Goal: Task Accomplishment & Management: Use online tool/utility

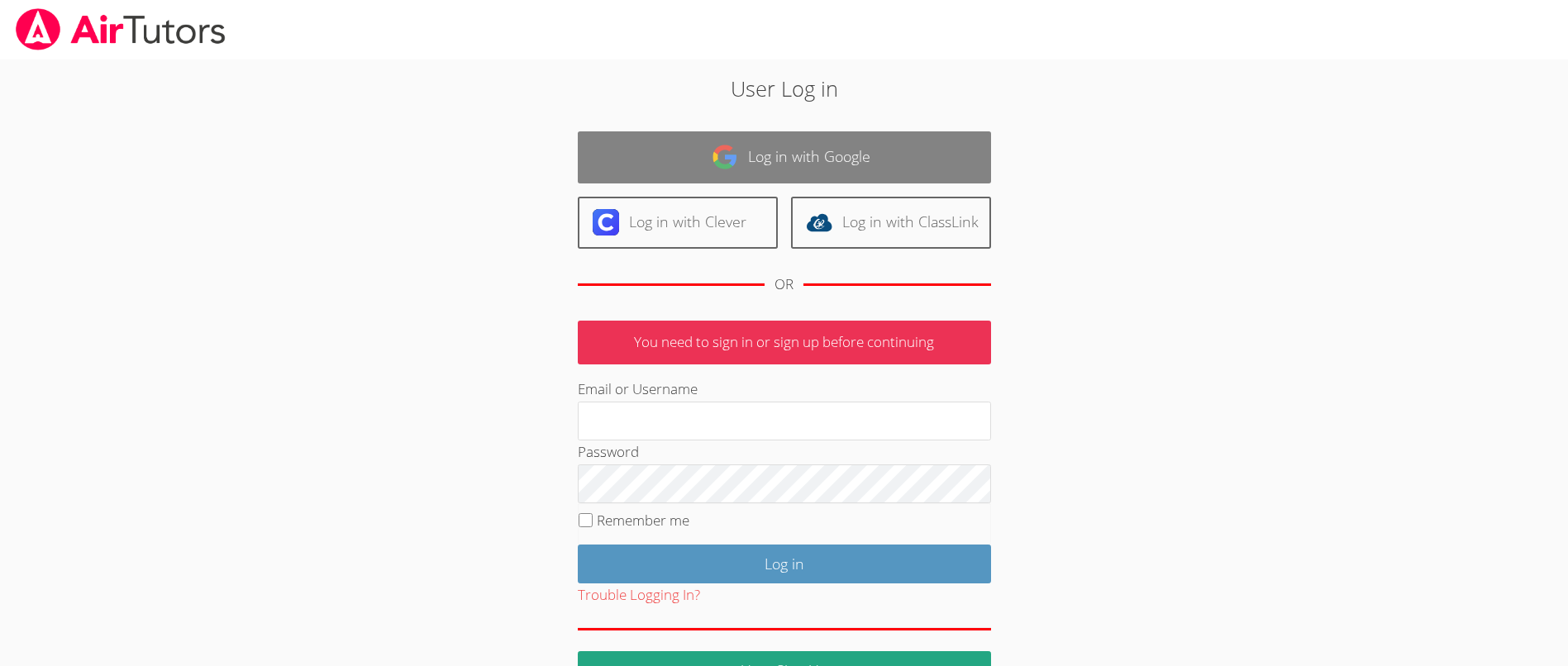
type input "[EMAIL_ADDRESS][DOMAIN_NAME]"
click at [939, 147] on link "Log in with Google" at bounding box center [784, 157] width 413 height 52
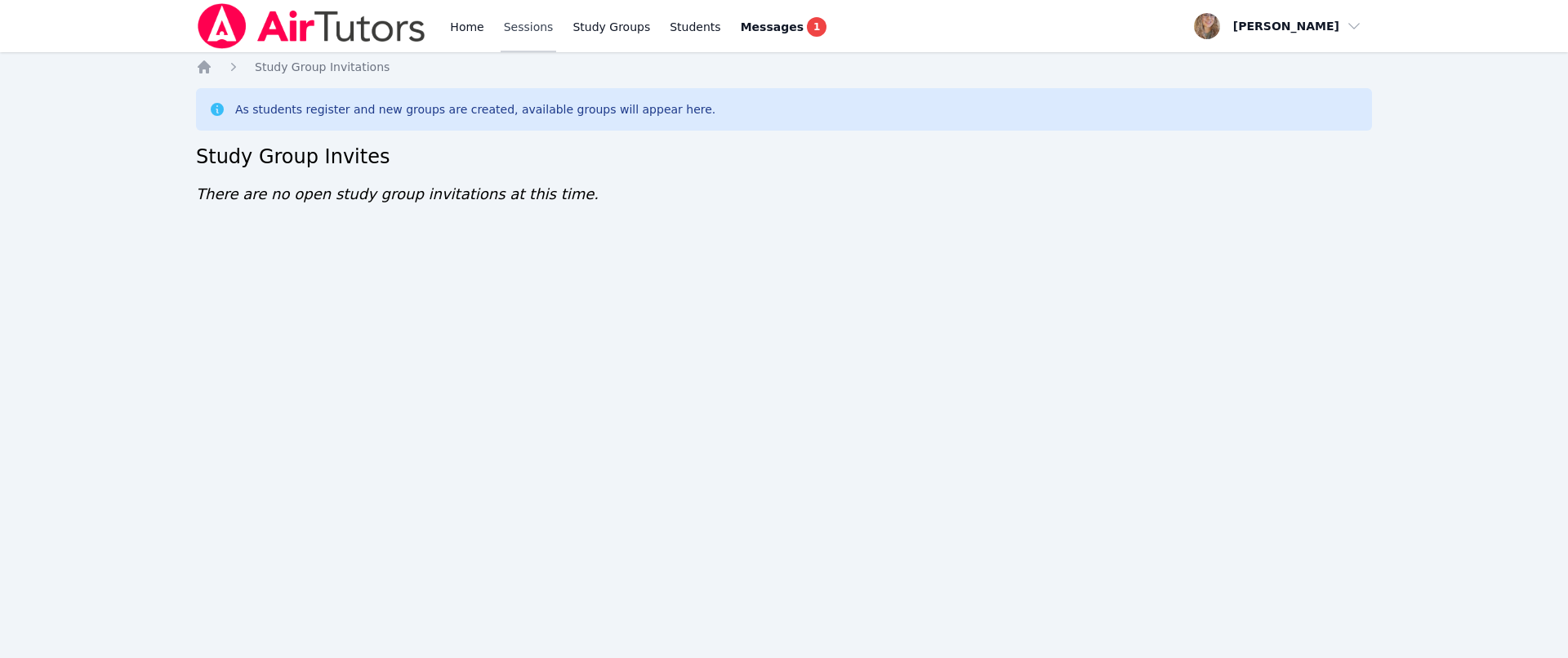
click at [530, 20] on link "Sessions" at bounding box center [529, 26] width 57 height 52
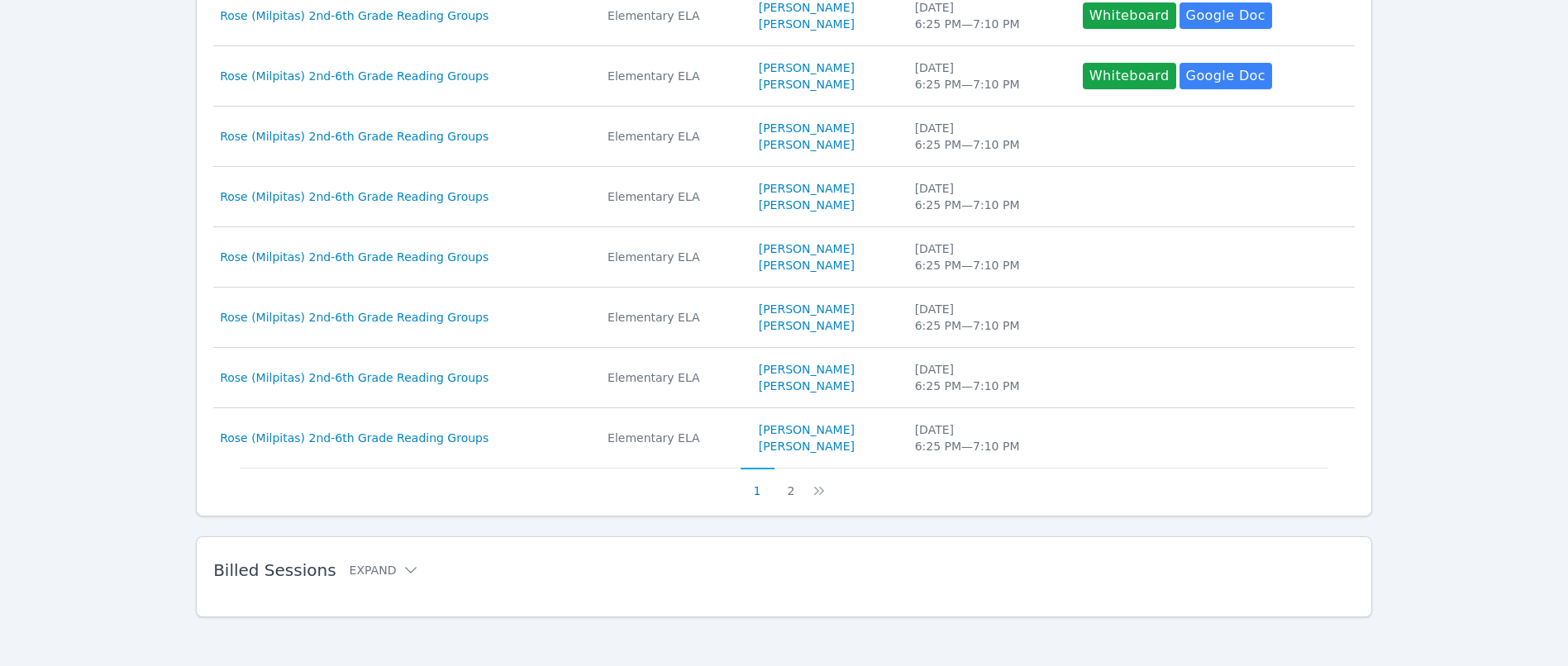
scroll to position [533, 0]
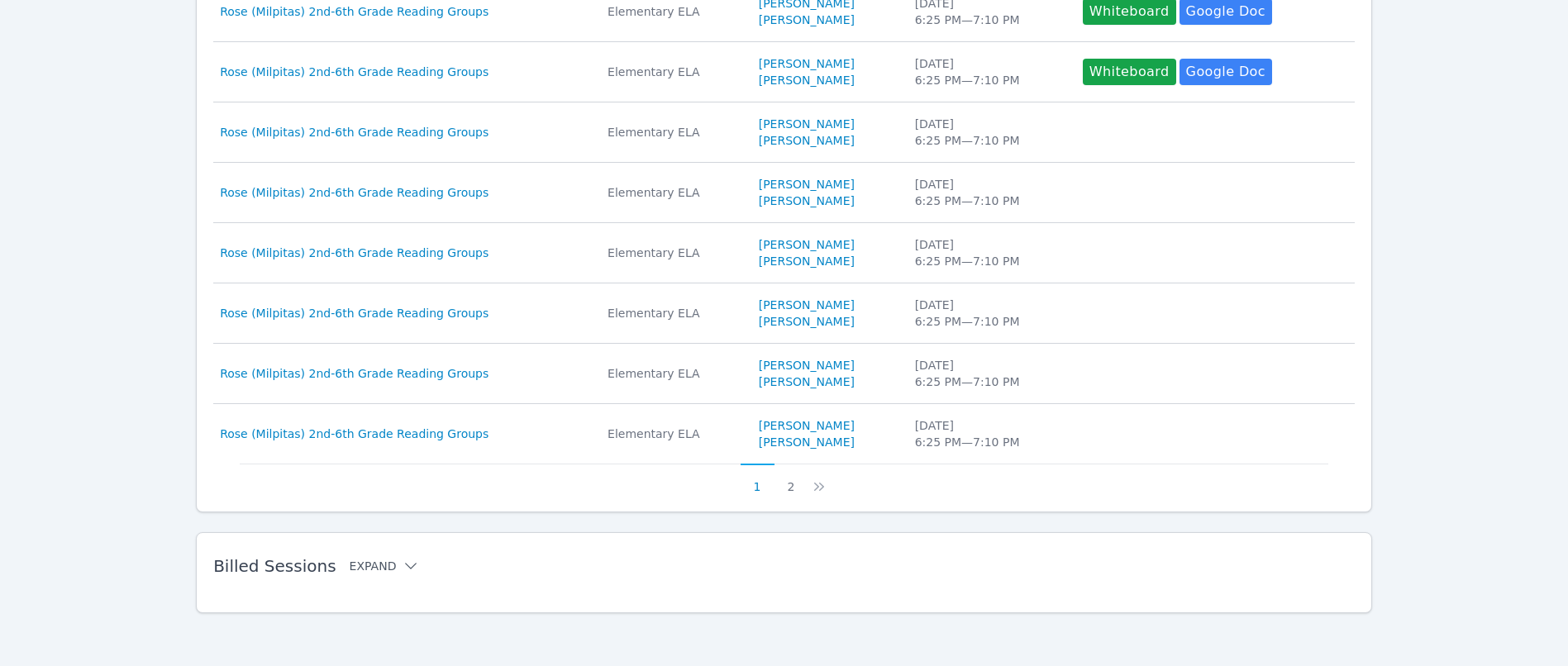
click at [402, 566] on icon at bounding box center [411, 566] width 17 height 17
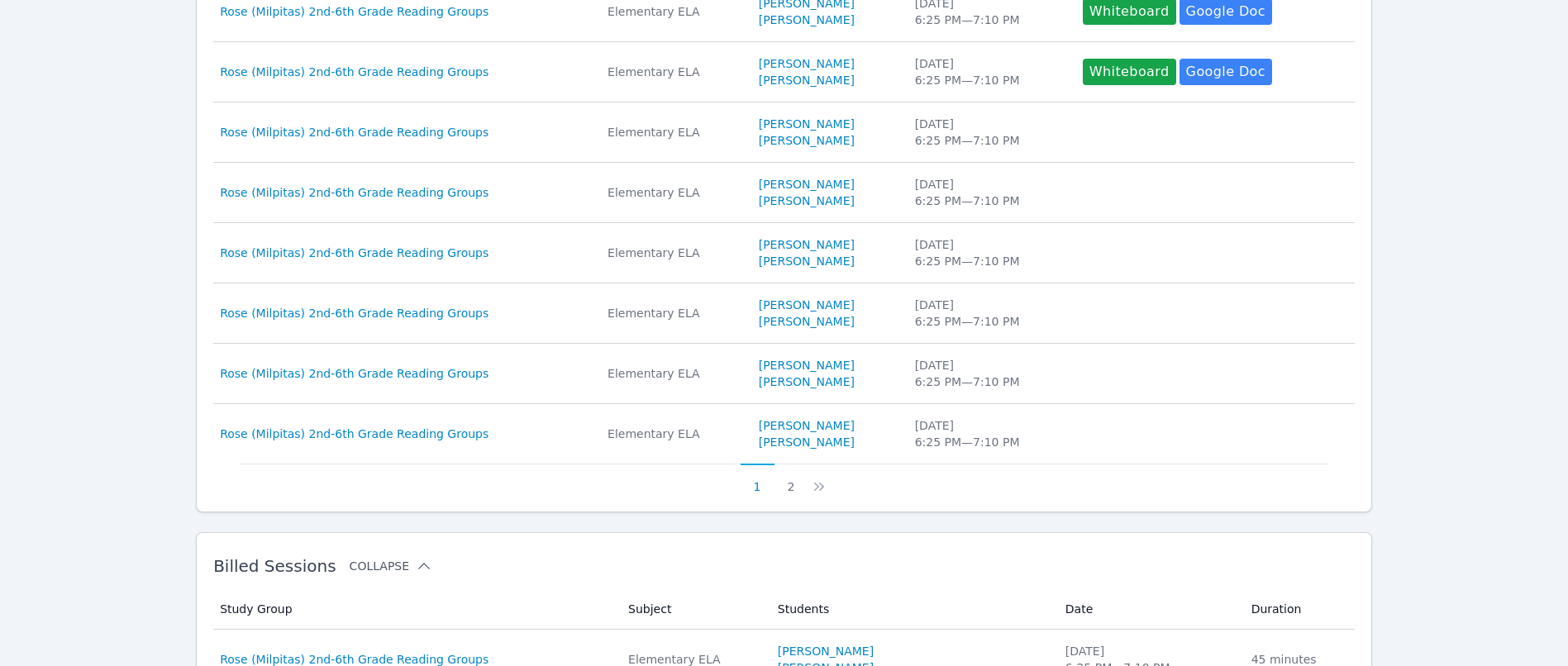
scroll to position [781, 0]
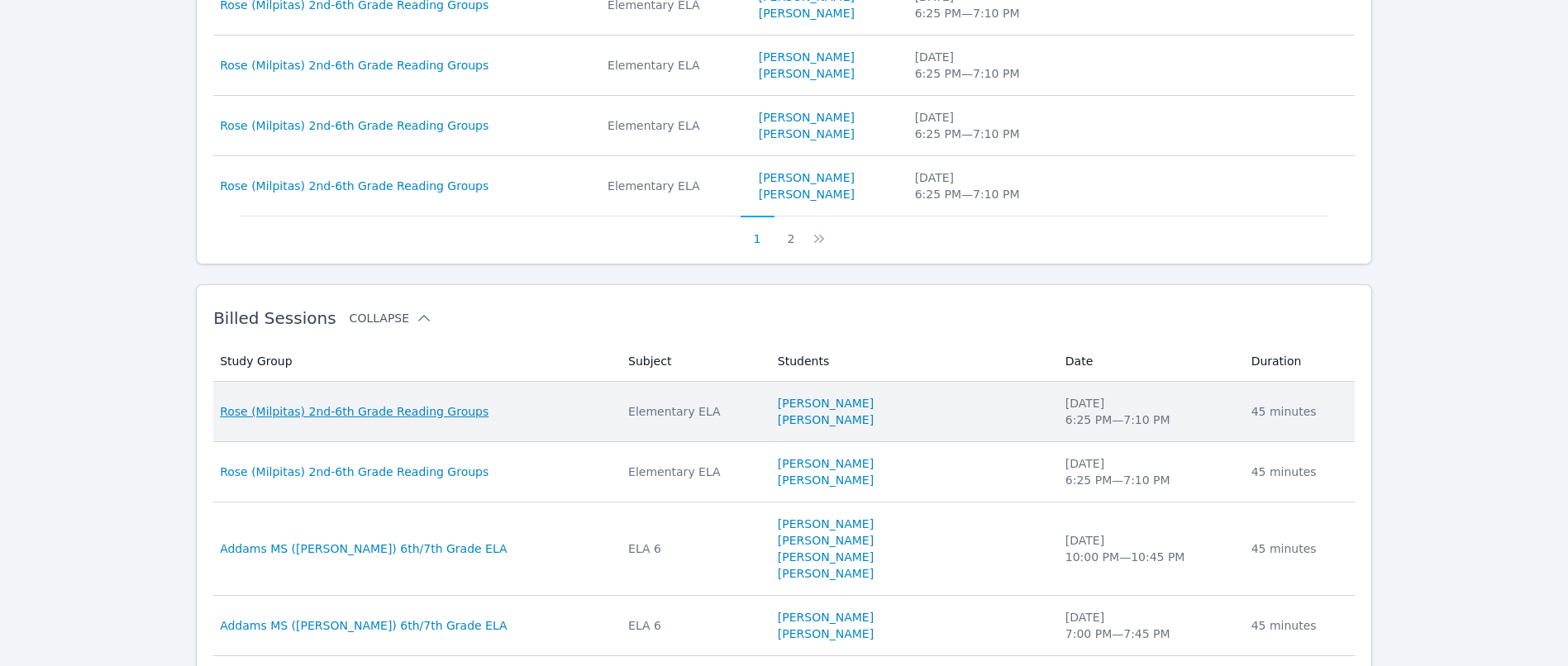
click at [338, 411] on span "Rose (Milpitas) 2nd-6th Grade Reading Groups" at bounding box center [353, 412] width 268 height 17
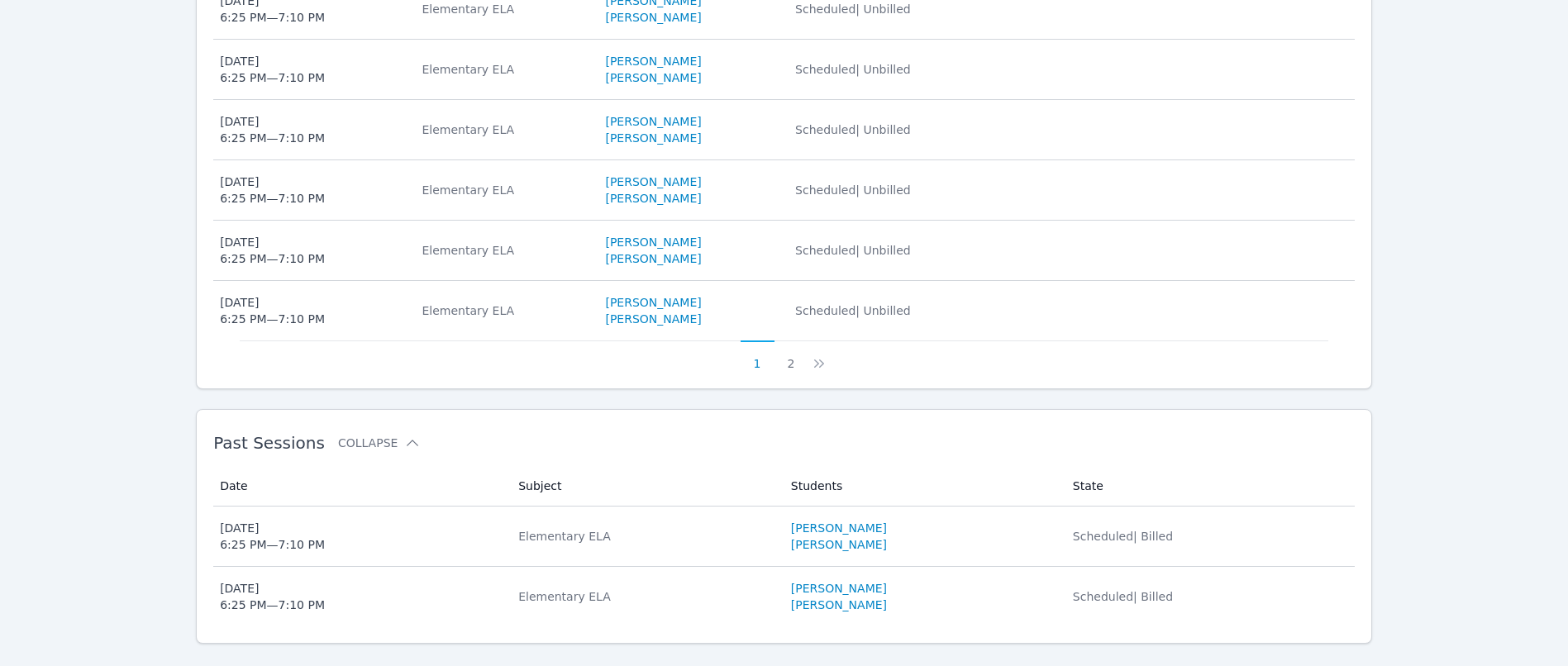
scroll to position [840, 0]
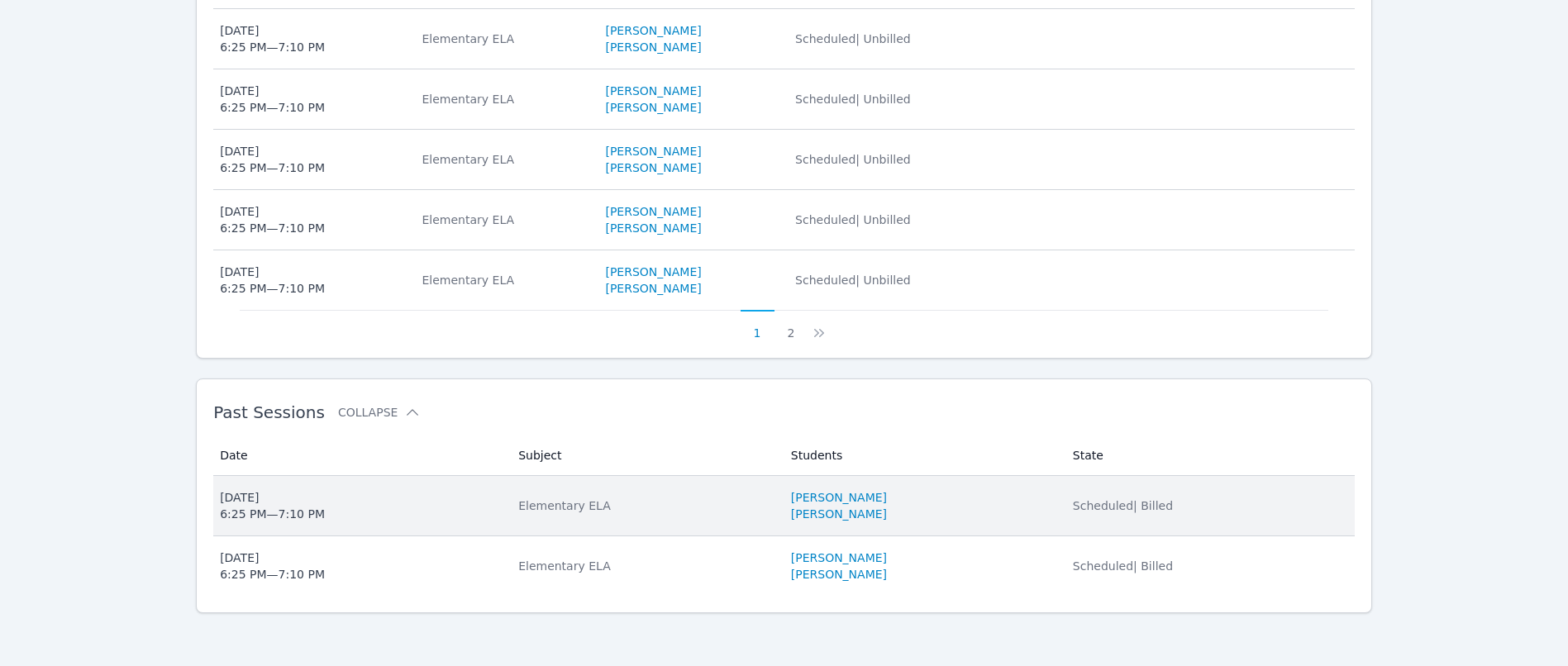
click at [264, 495] on div "Wed Oct 8, 2025 6:25 PM — 7:10 PM" at bounding box center [271, 506] width 105 height 33
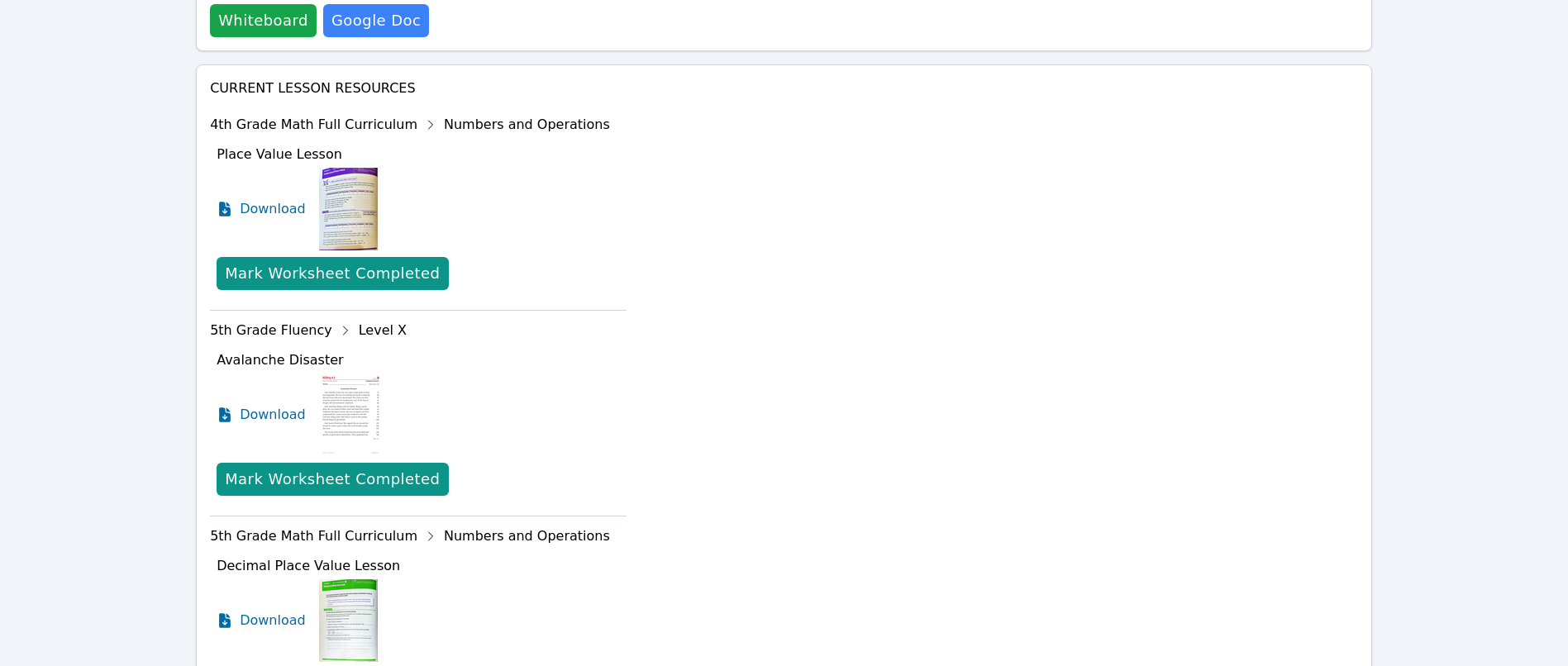
scroll to position [992, 0]
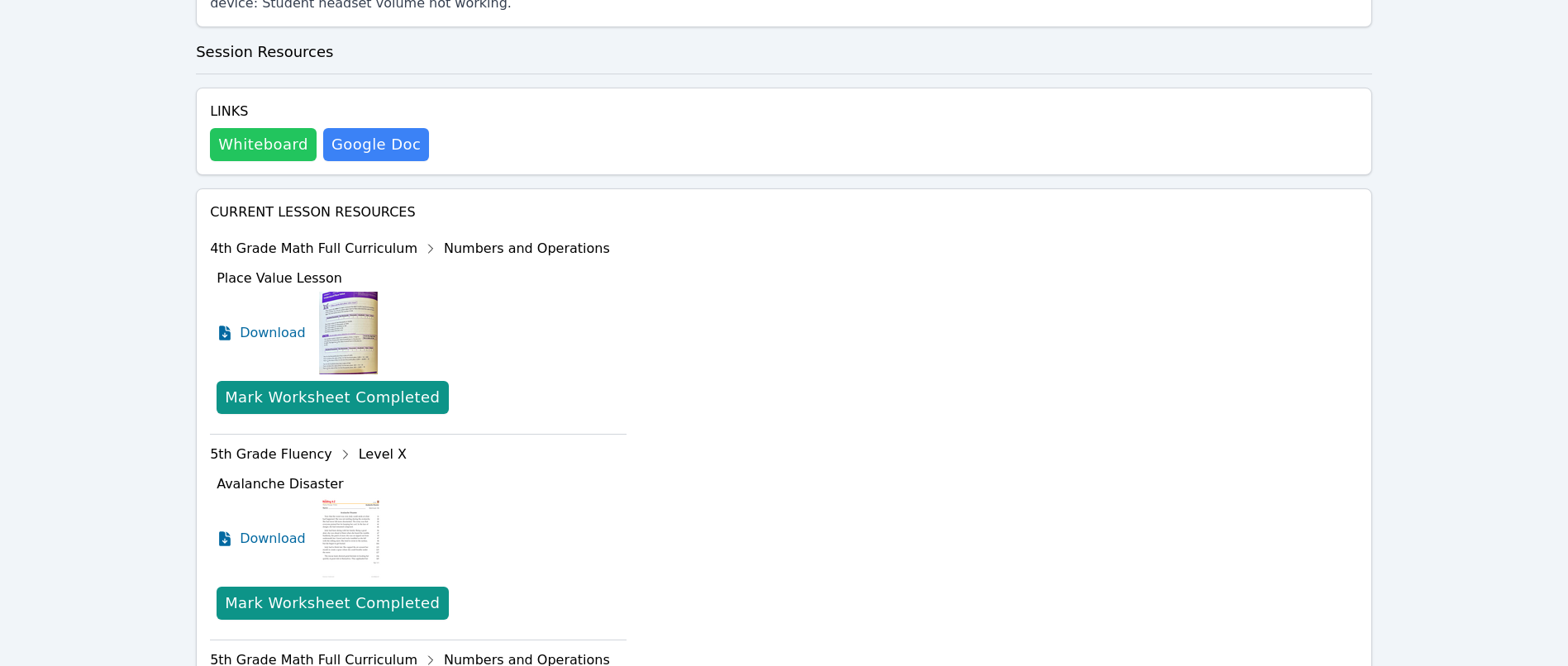
click at [250, 128] on button "Whiteboard" at bounding box center [263, 144] width 106 height 33
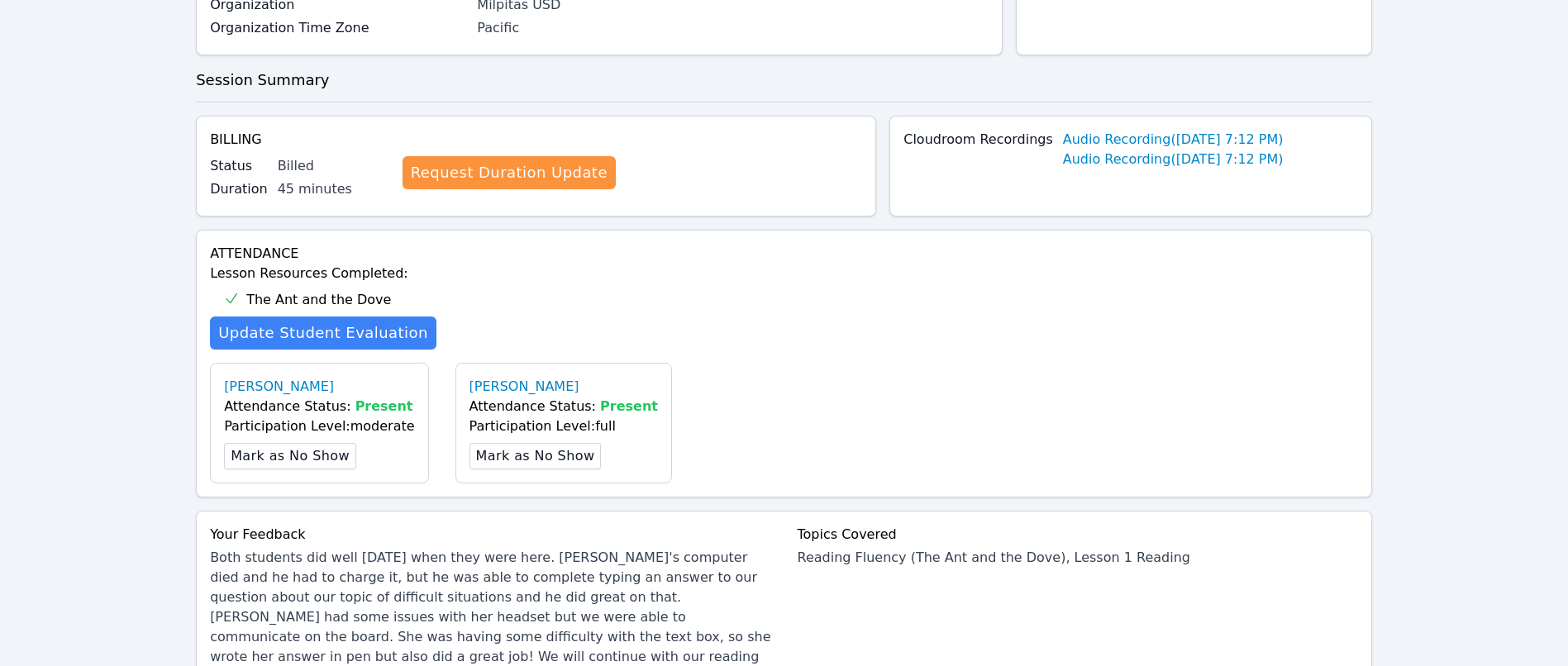
scroll to position [0, 0]
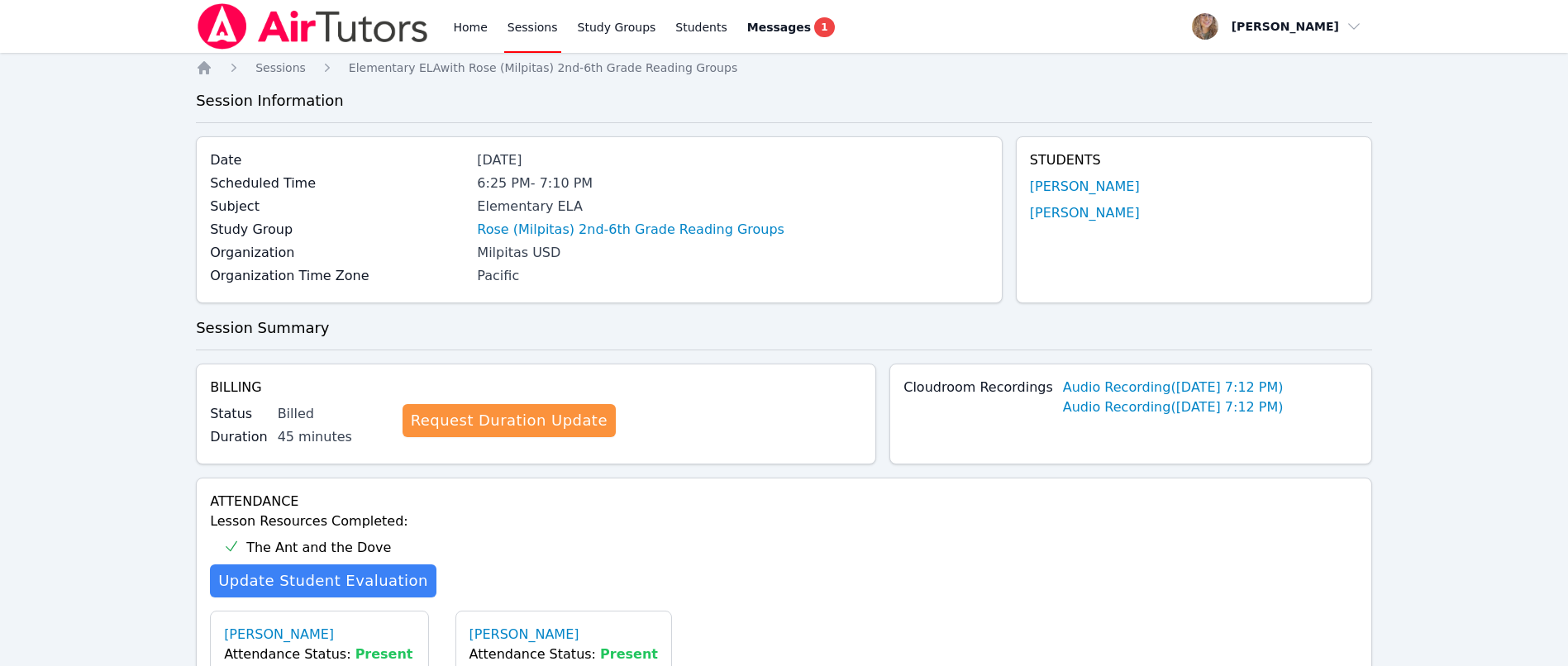
click at [532, 24] on link "Sessions" at bounding box center [532, 26] width 57 height 53
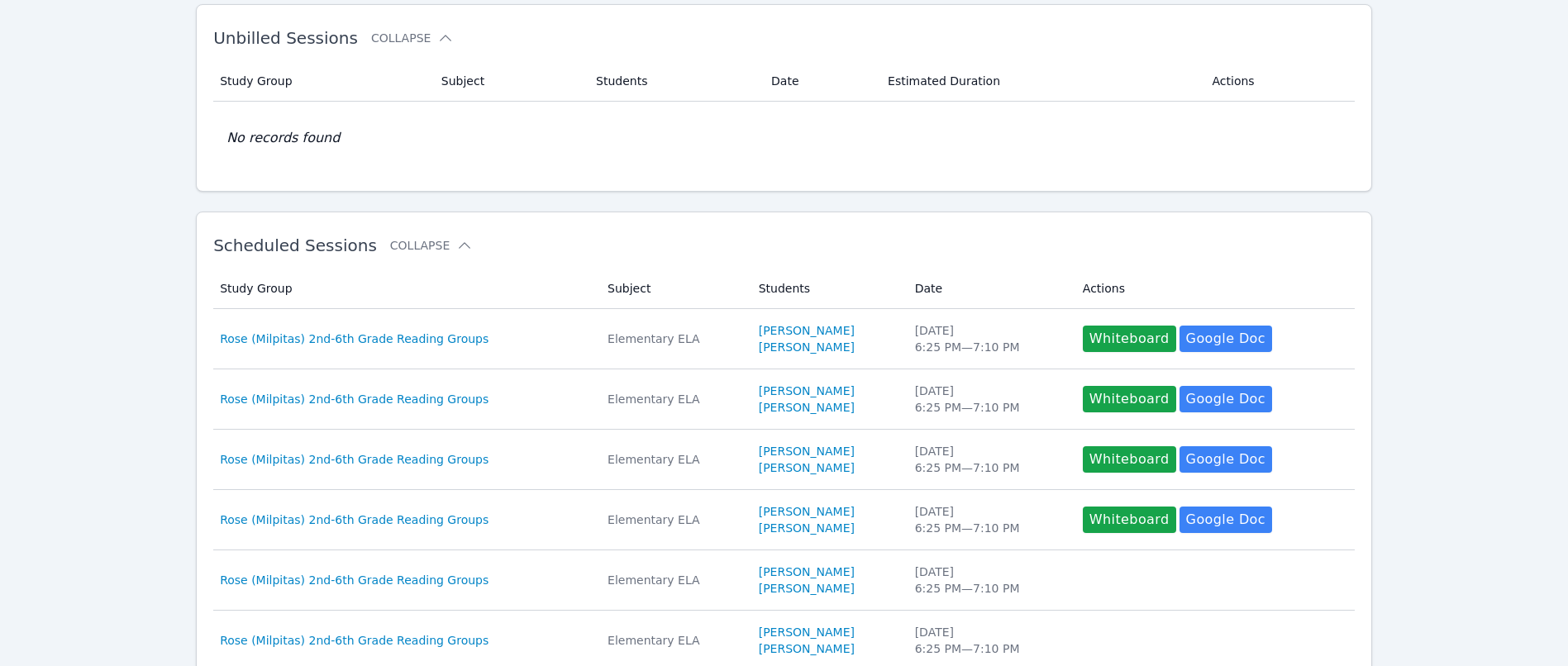
scroll to position [124, 0]
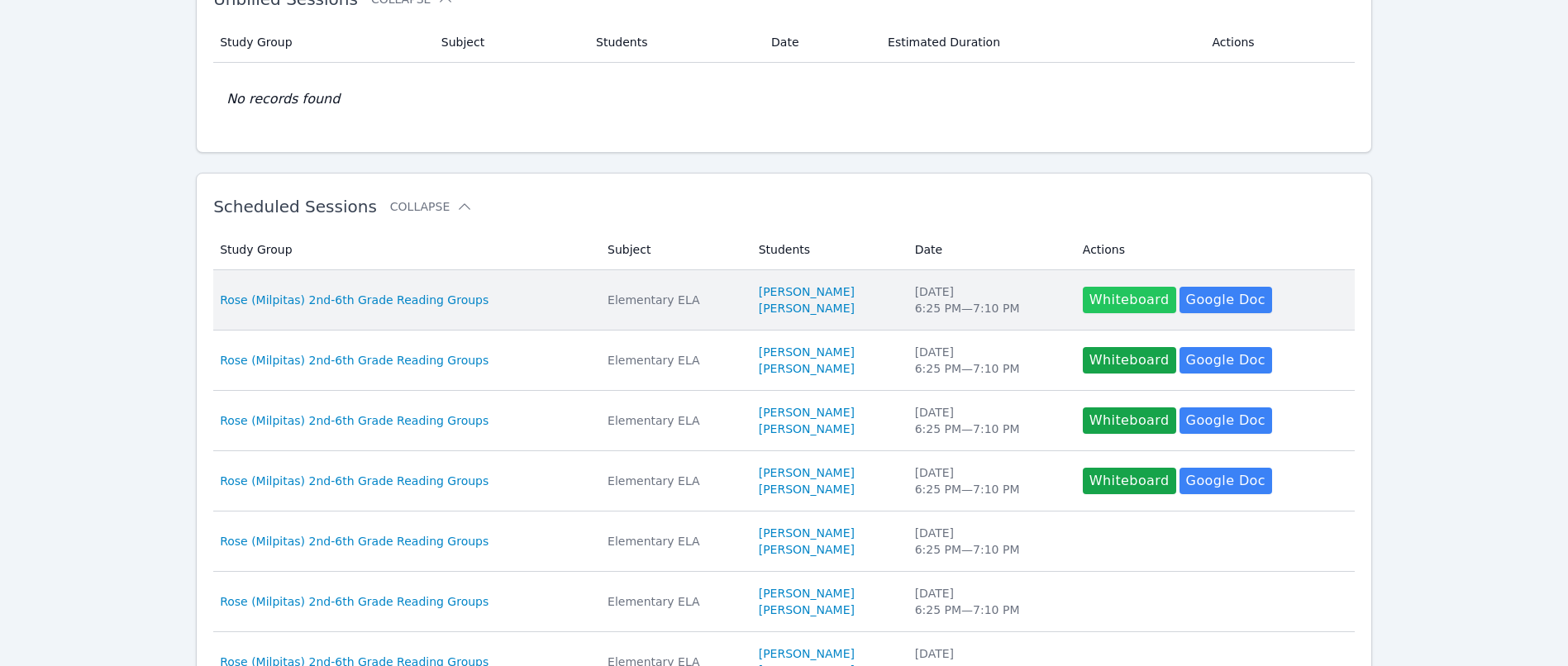
click at [1121, 299] on button "Whiteboard" at bounding box center [1129, 301] width 93 height 26
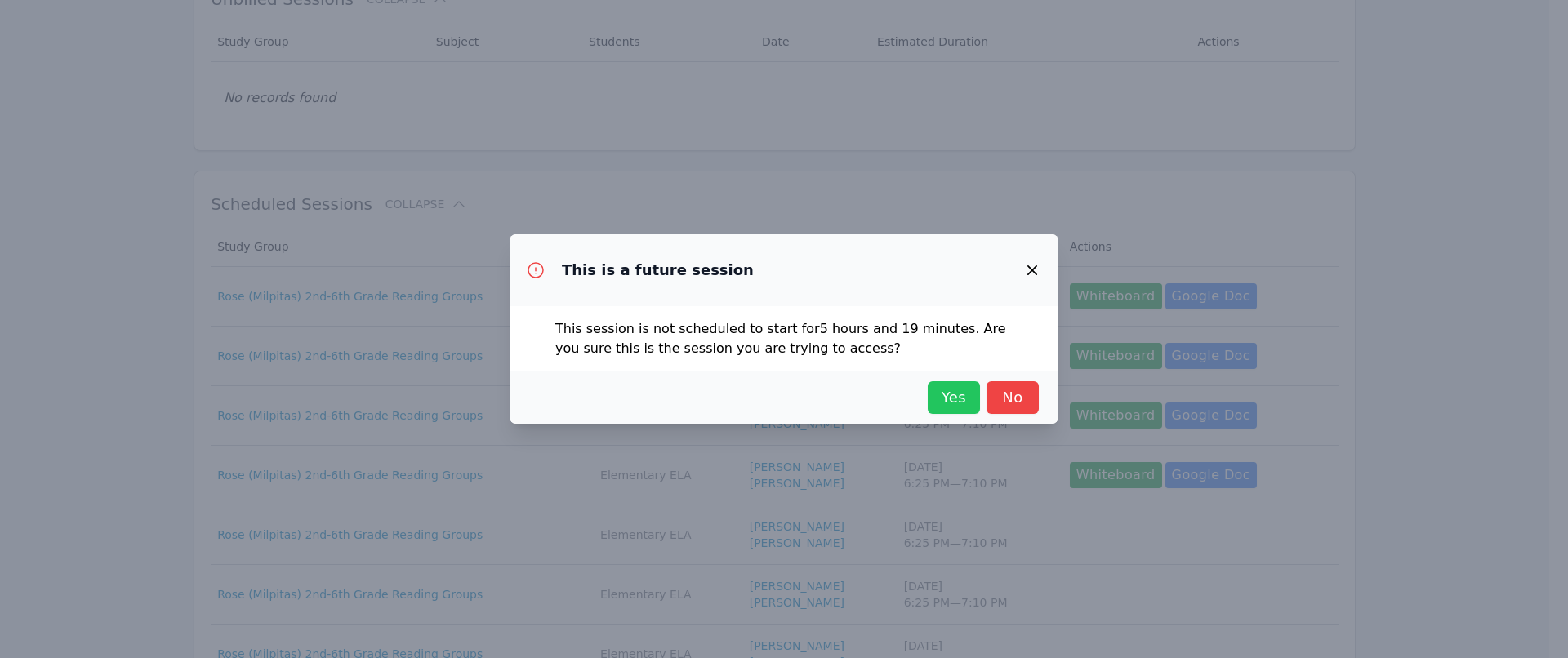
click at [942, 390] on span "Yes" at bounding box center [954, 397] width 36 height 23
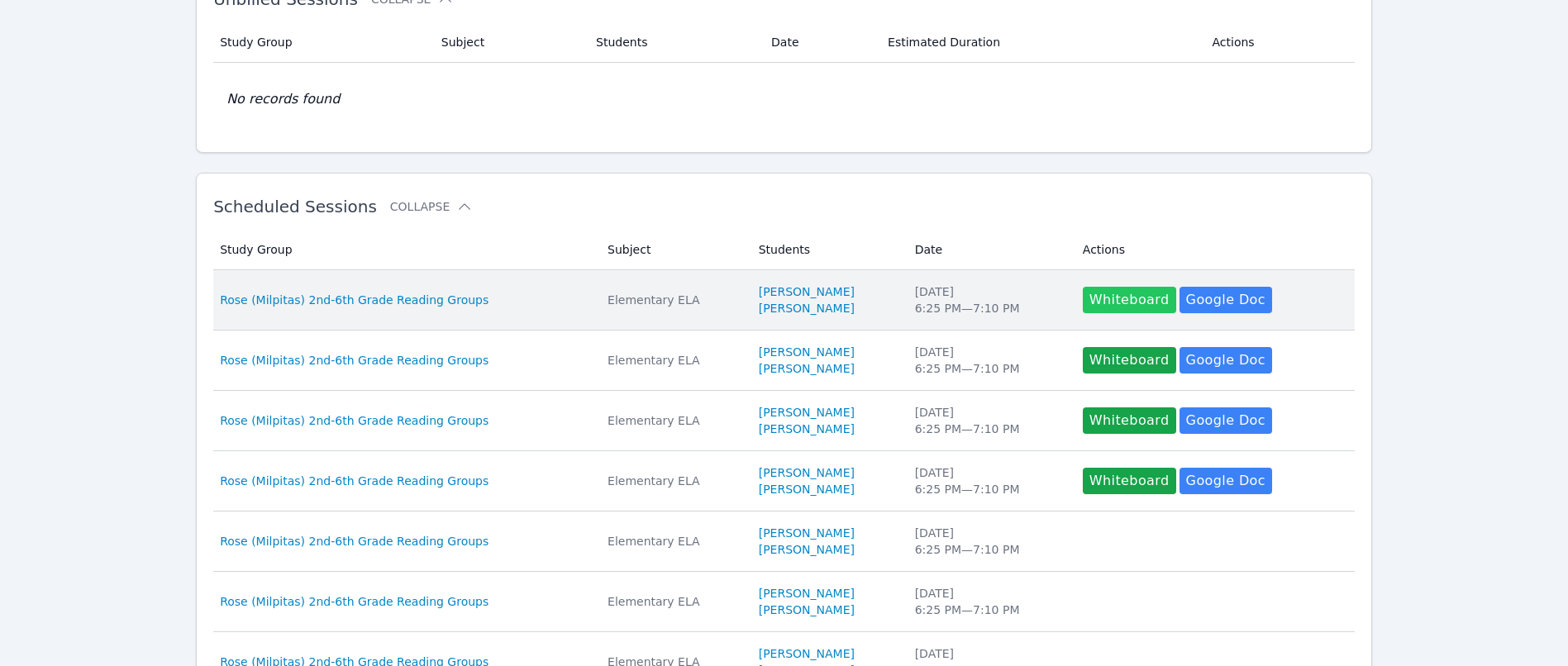
click at [1136, 291] on button "Whiteboard" at bounding box center [1129, 301] width 93 height 26
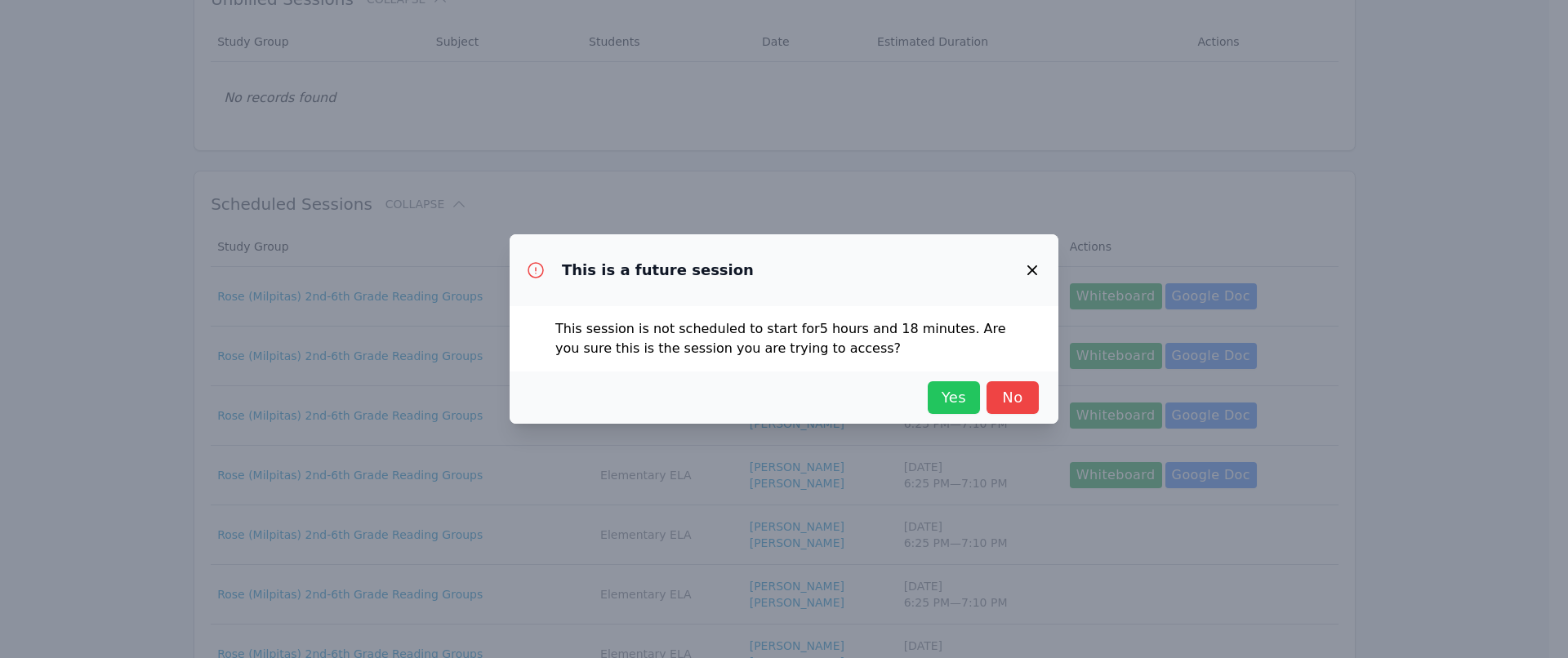
click at [945, 396] on span "Yes" at bounding box center [954, 397] width 36 height 23
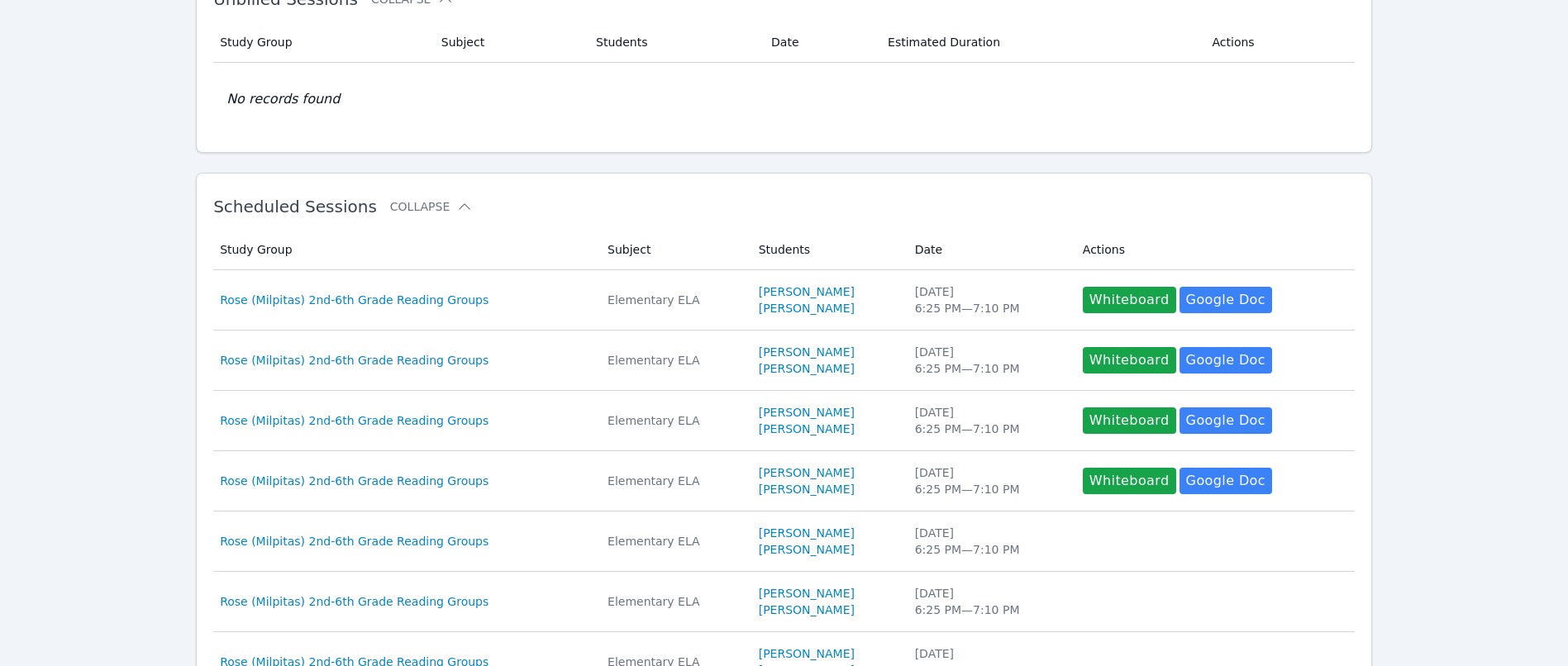
click at [1465, 176] on div "Home Sessions Study Groups Students Messages 1 Open user menu Charlotte Stephen…" at bounding box center [784, 476] width 1568 height 1200
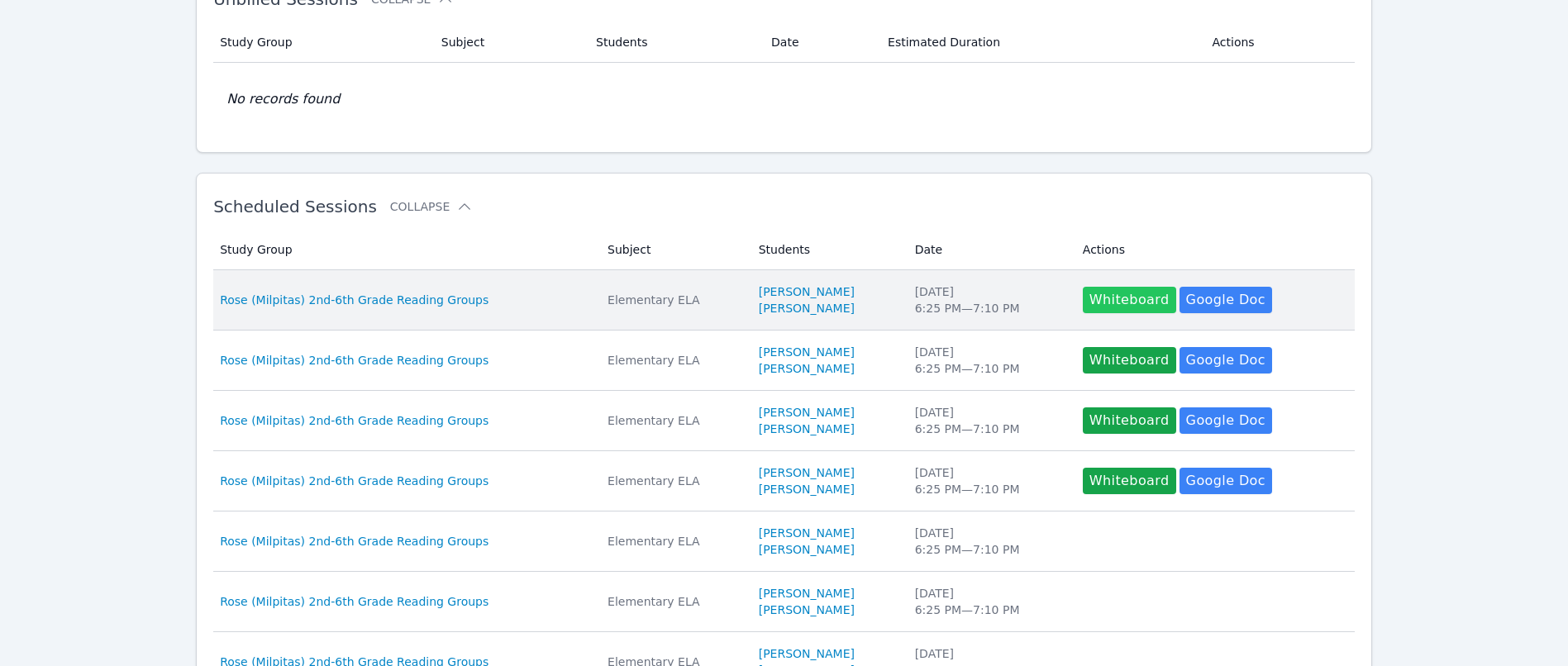
click at [1103, 301] on button "Whiteboard" at bounding box center [1129, 301] width 93 height 26
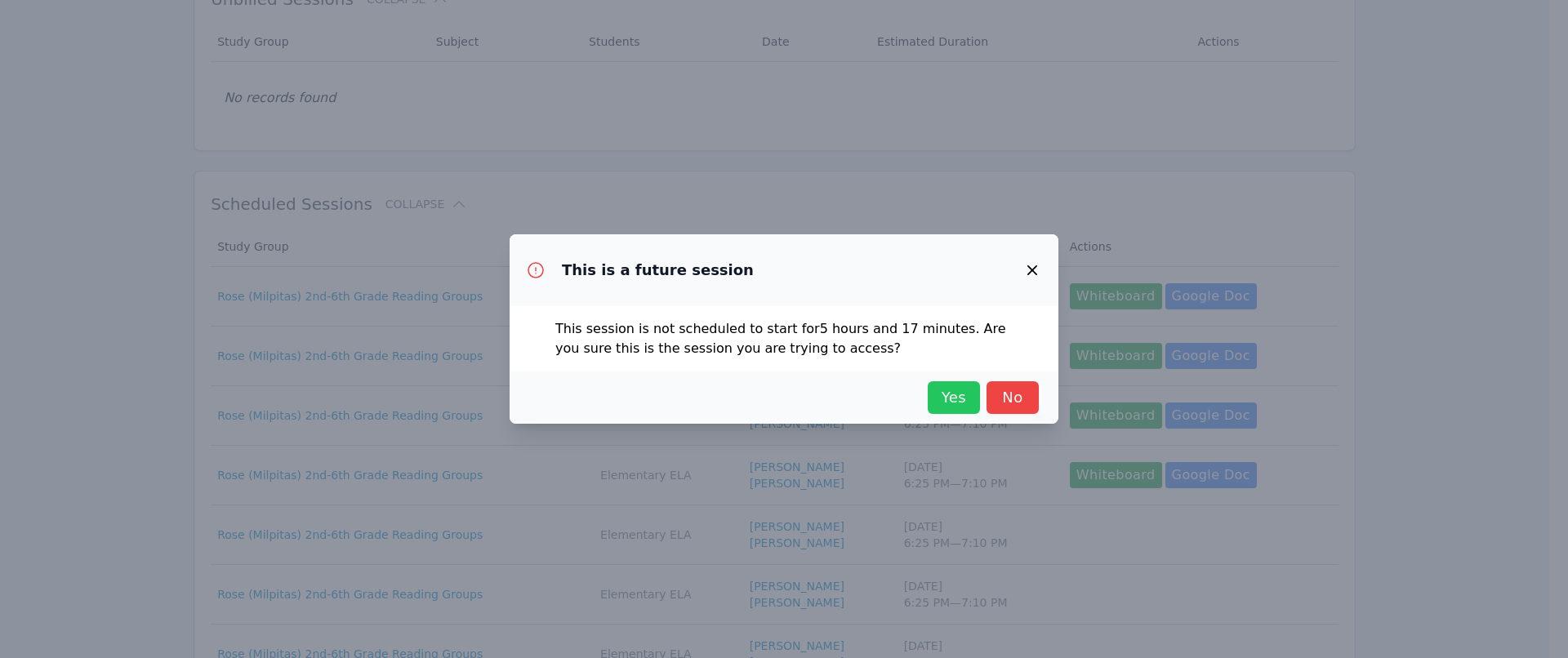
click at [955, 391] on span "Yes" at bounding box center [954, 397] width 36 height 23
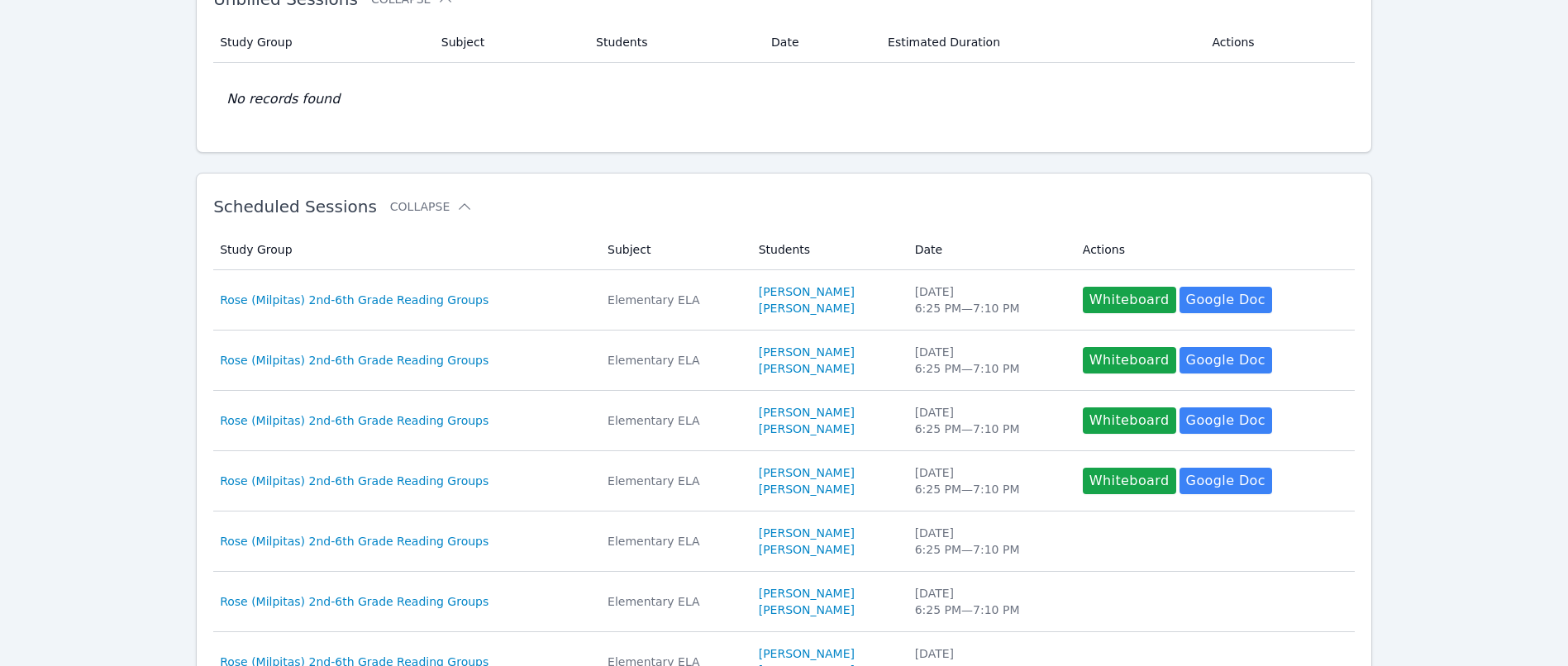
click at [1513, 224] on div "Home Sessions Study Groups Students Messages 1 Open user menu Charlotte Stephen…" at bounding box center [784, 476] width 1568 height 1200
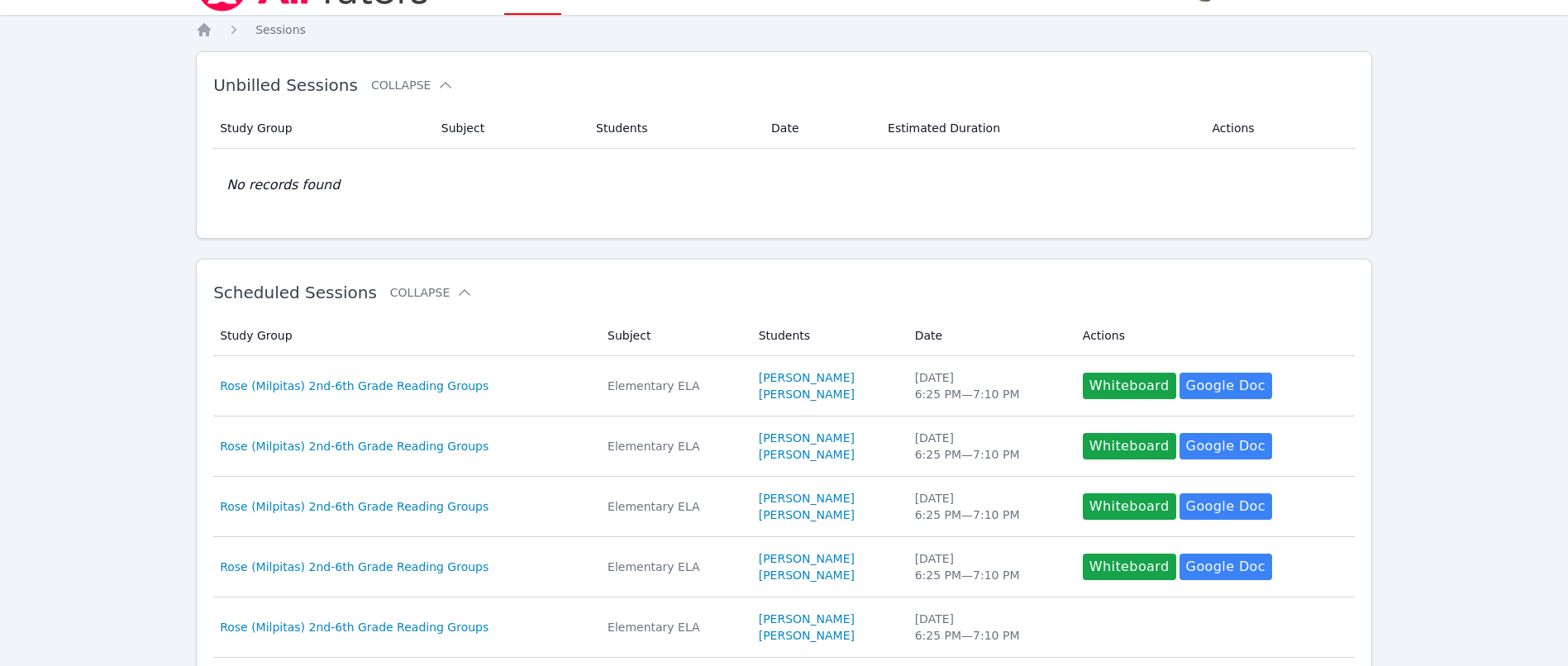
scroll to position [0, 0]
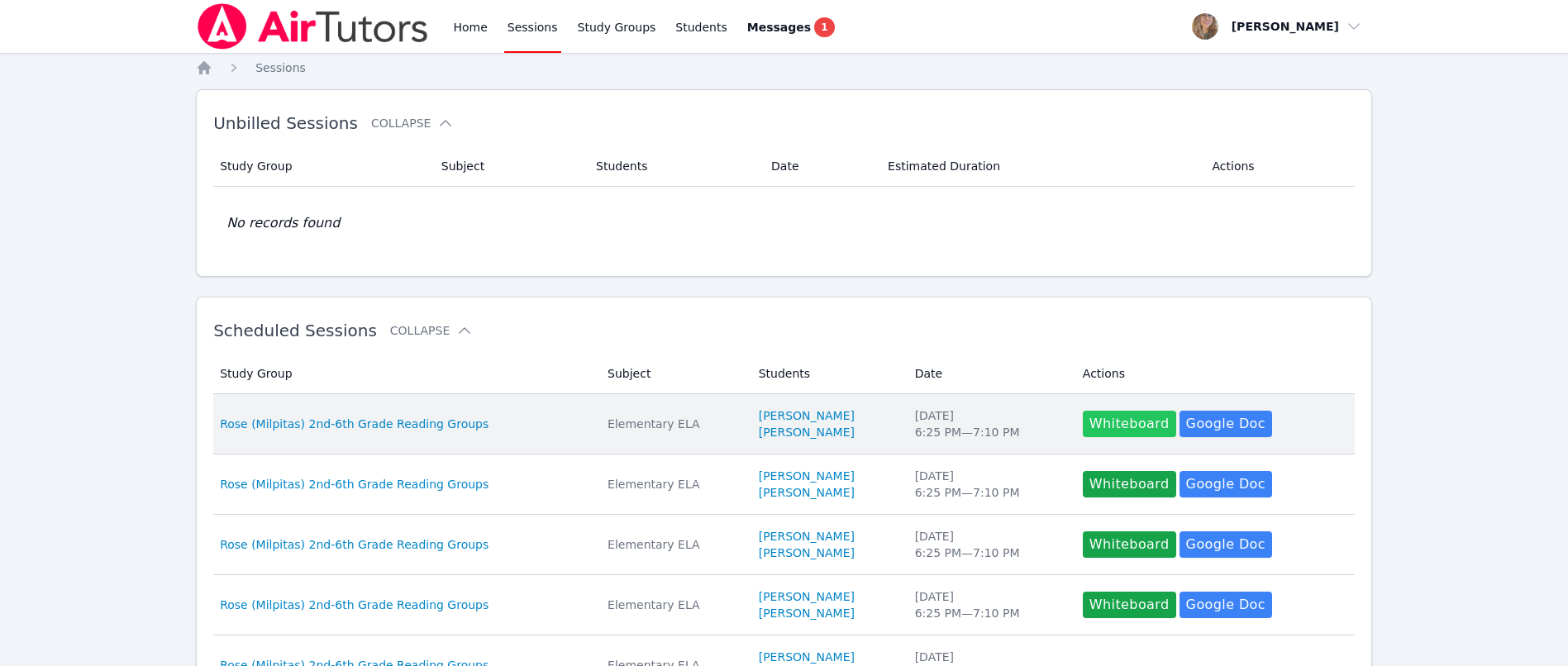
click at [1119, 419] on button "Whiteboard" at bounding box center [1129, 424] width 93 height 26
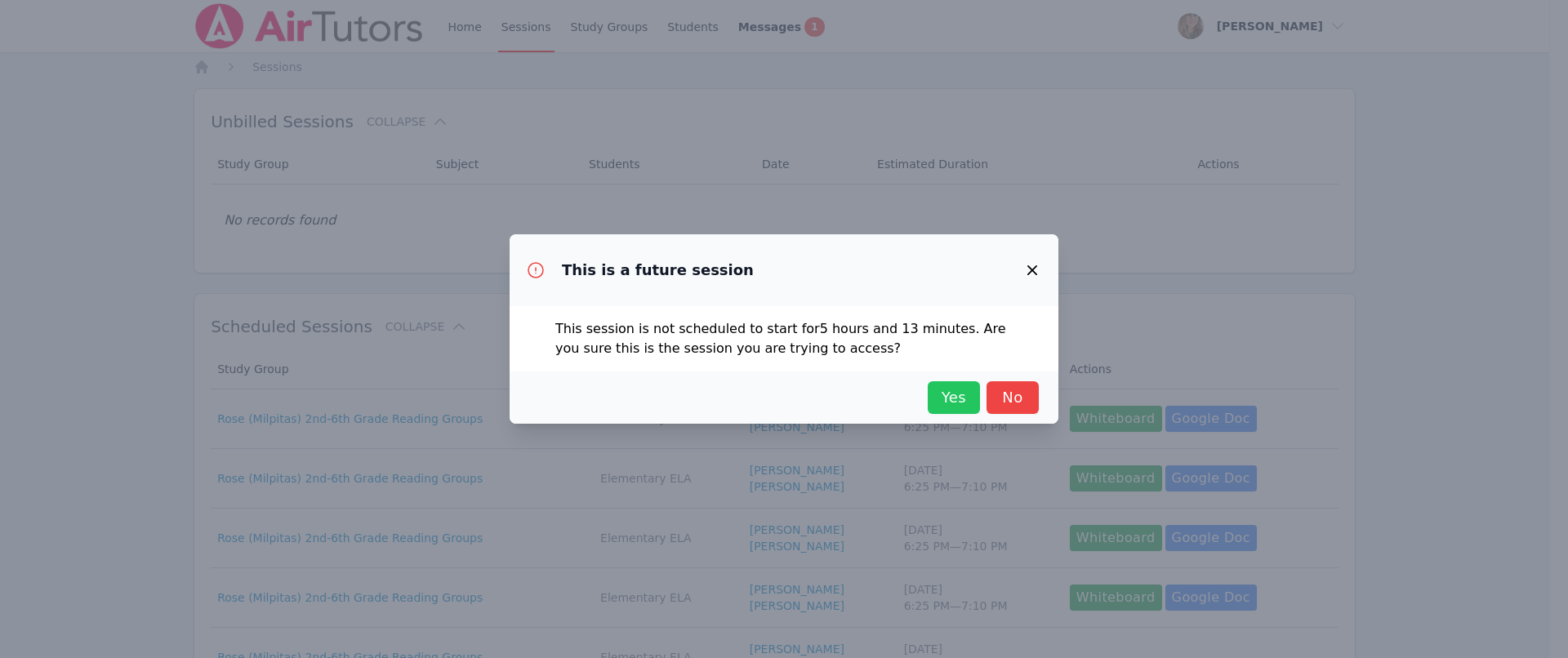
click at [951, 400] on span "Yes" at bounding box center [954, 397] width 36 height 23
